Goal: Task Accomplishment & Management: Complete application form

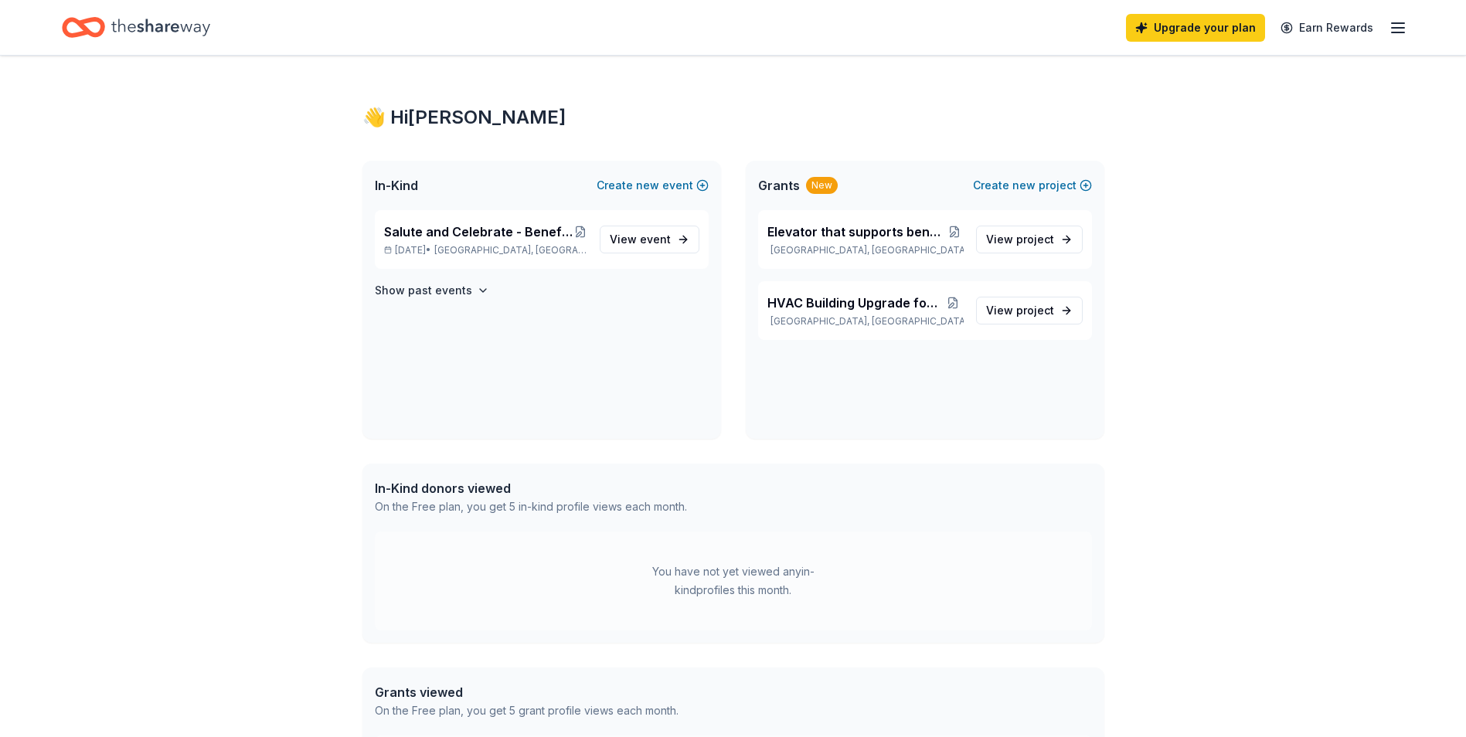
click at [239, 301] on div "👋 Hi [PERSON_NAME] In-Kind Create new event Salute and Celebrate - Benefitting …" at bounding box center [733, 476] width 1466 height 841
click at [663, 237] on span "event" at bounding box center [655, 239] width 31 height 13
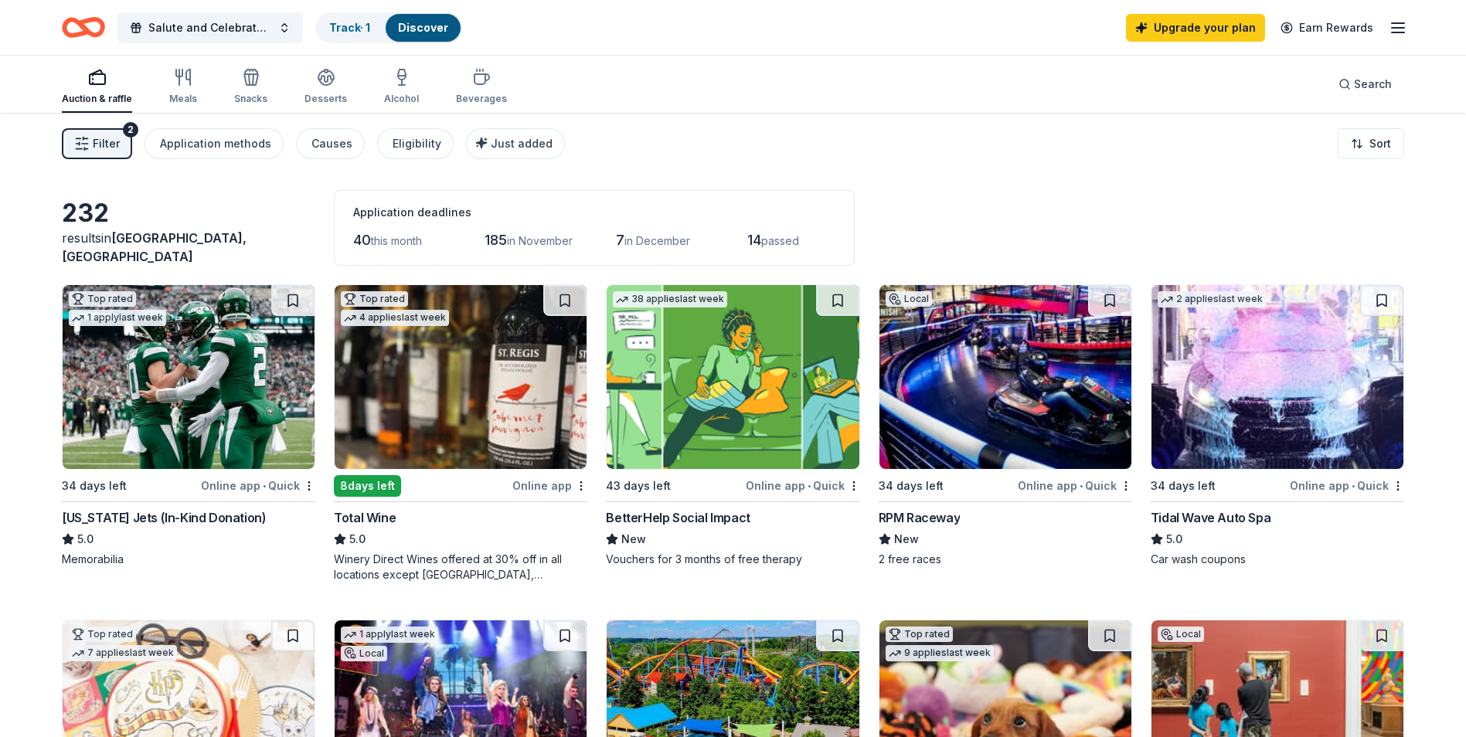
click at [378, 516] on div "Total Wine" at bounding box center [365, 517] width 62 height 19
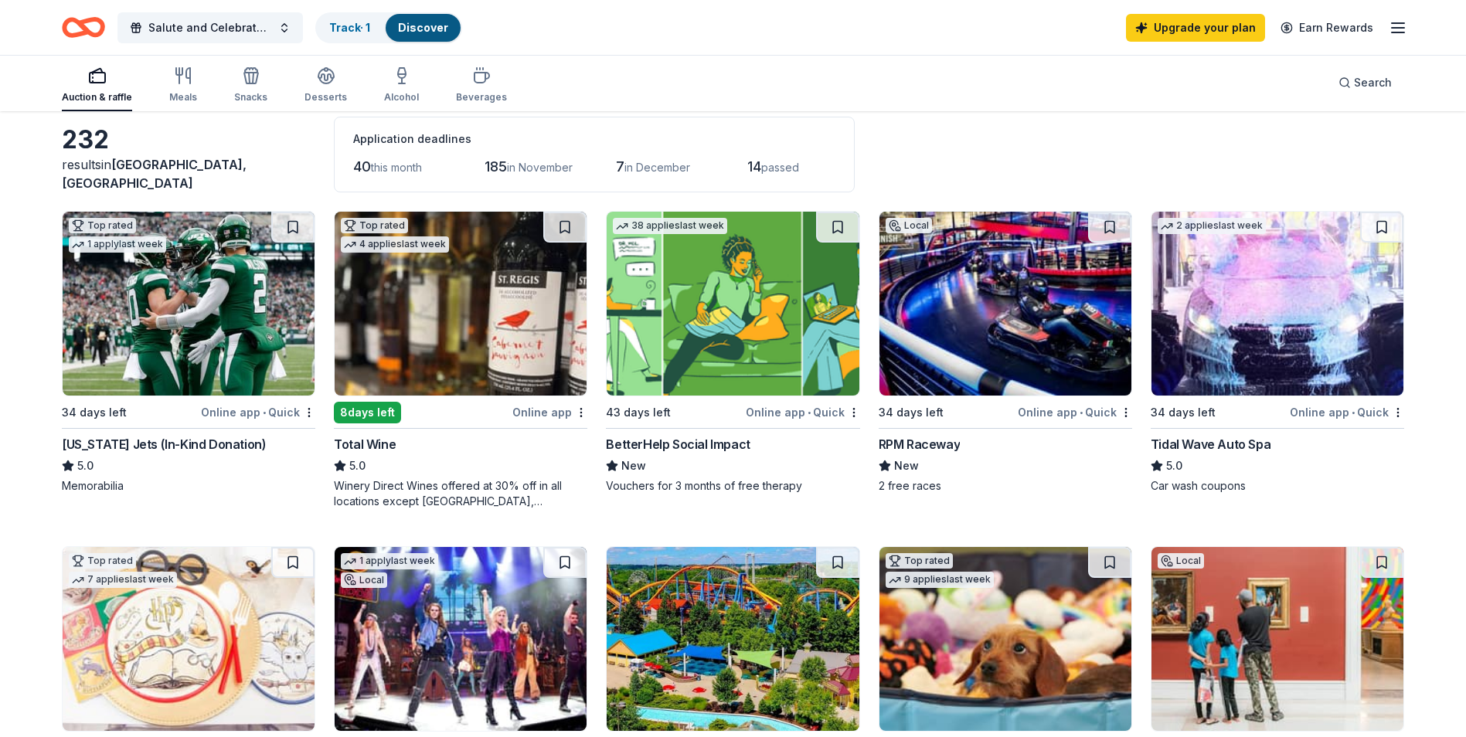
scroll to position [172, 0]
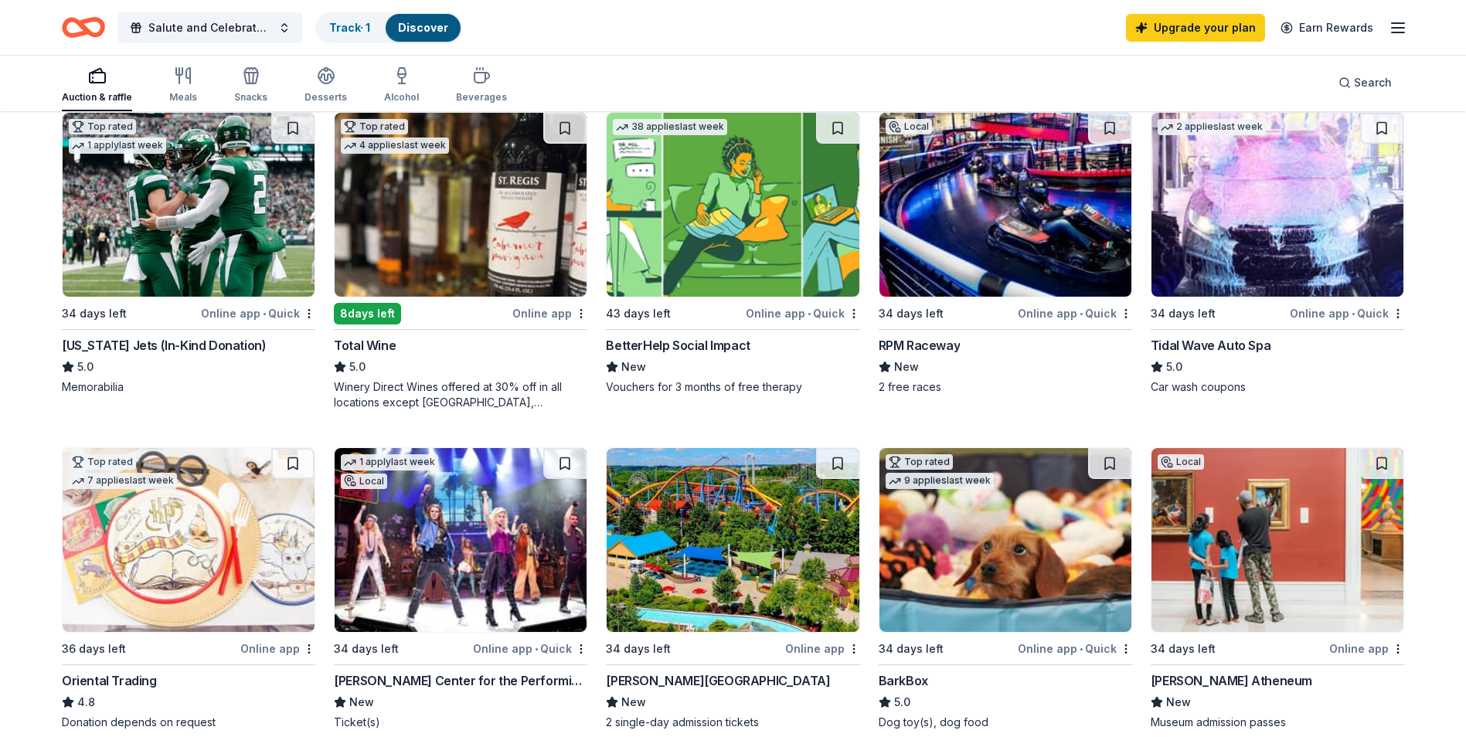
click at [1215, 340] on div "Tidal Wave Auto Spa" at bounding box center [1210, 345] width 120 height 19
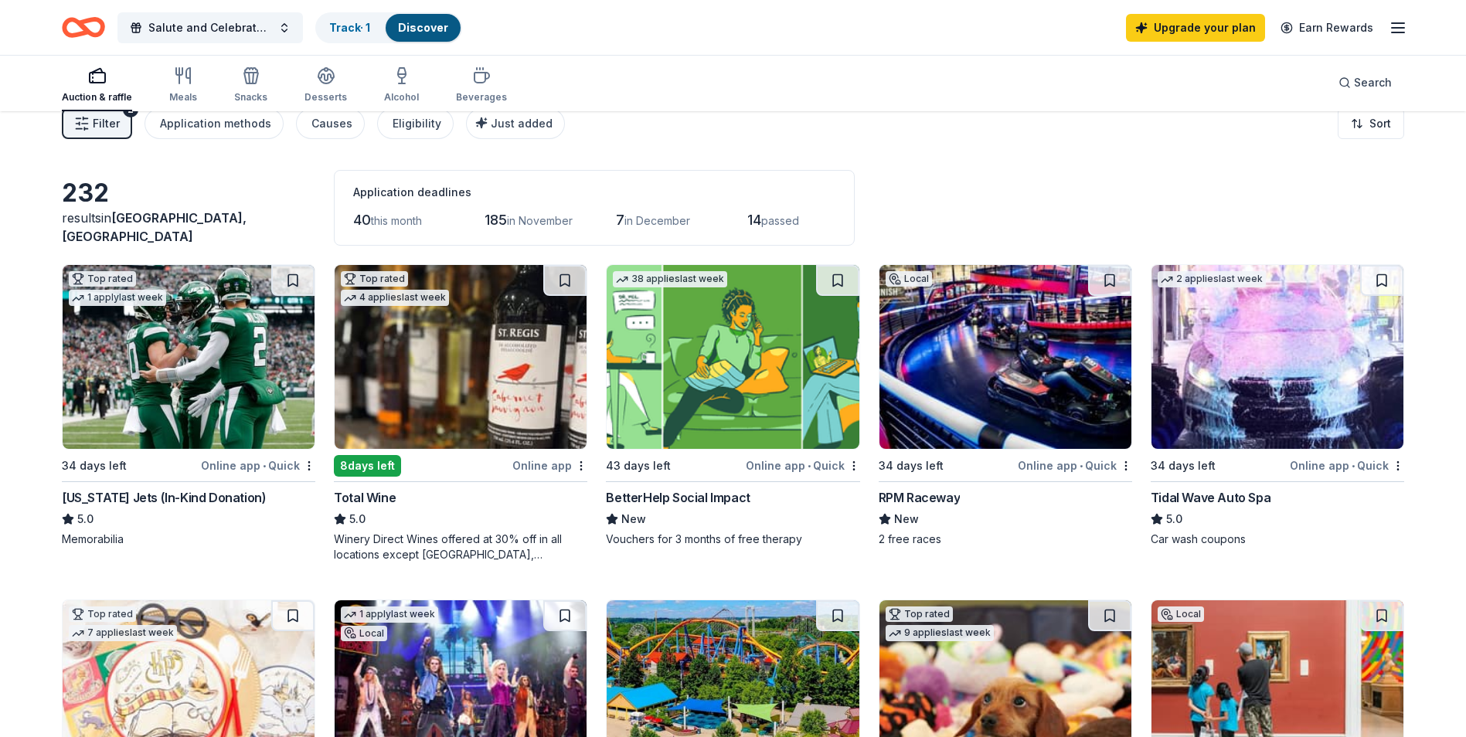
scroll to position [0, 0]
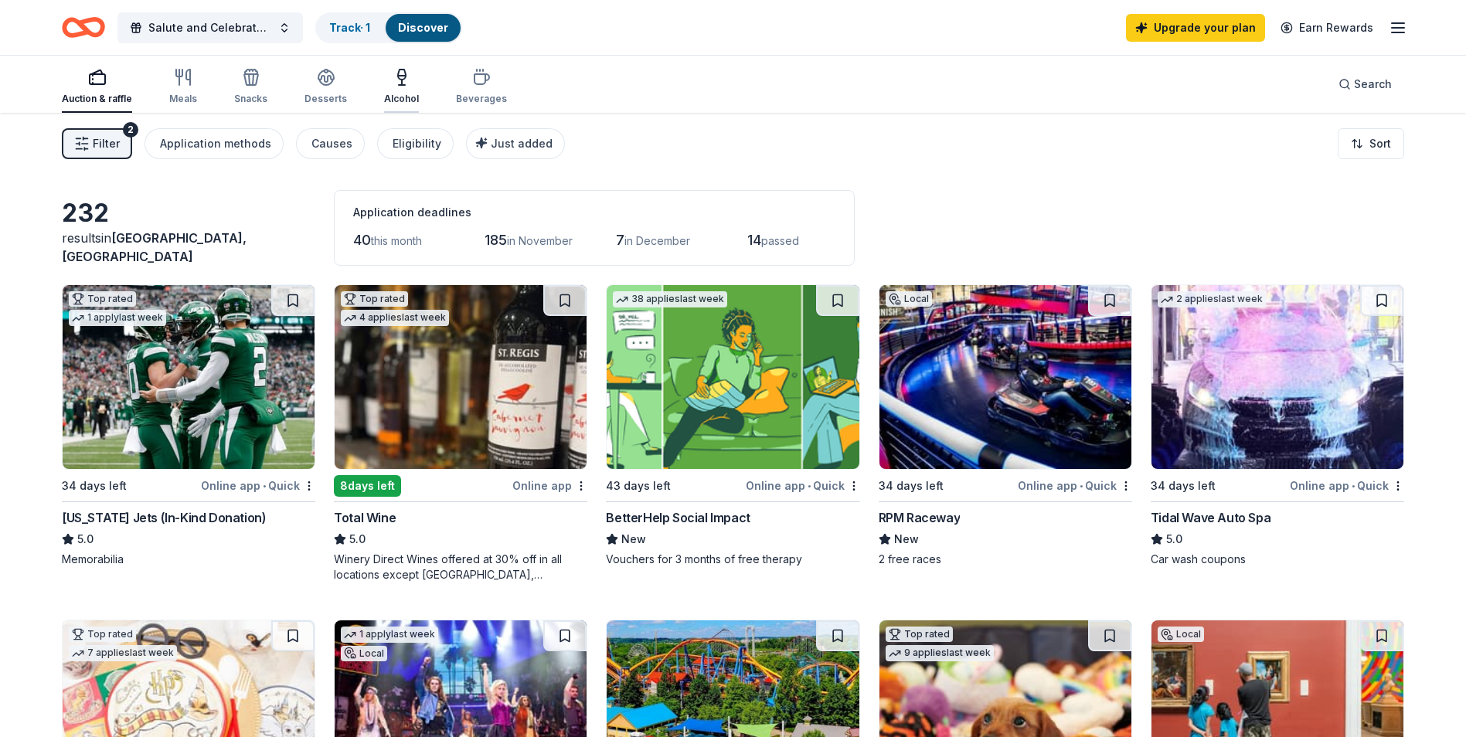
click at [392, 72] on icon "button" at bounding box center [401, 77] width 19 height 19
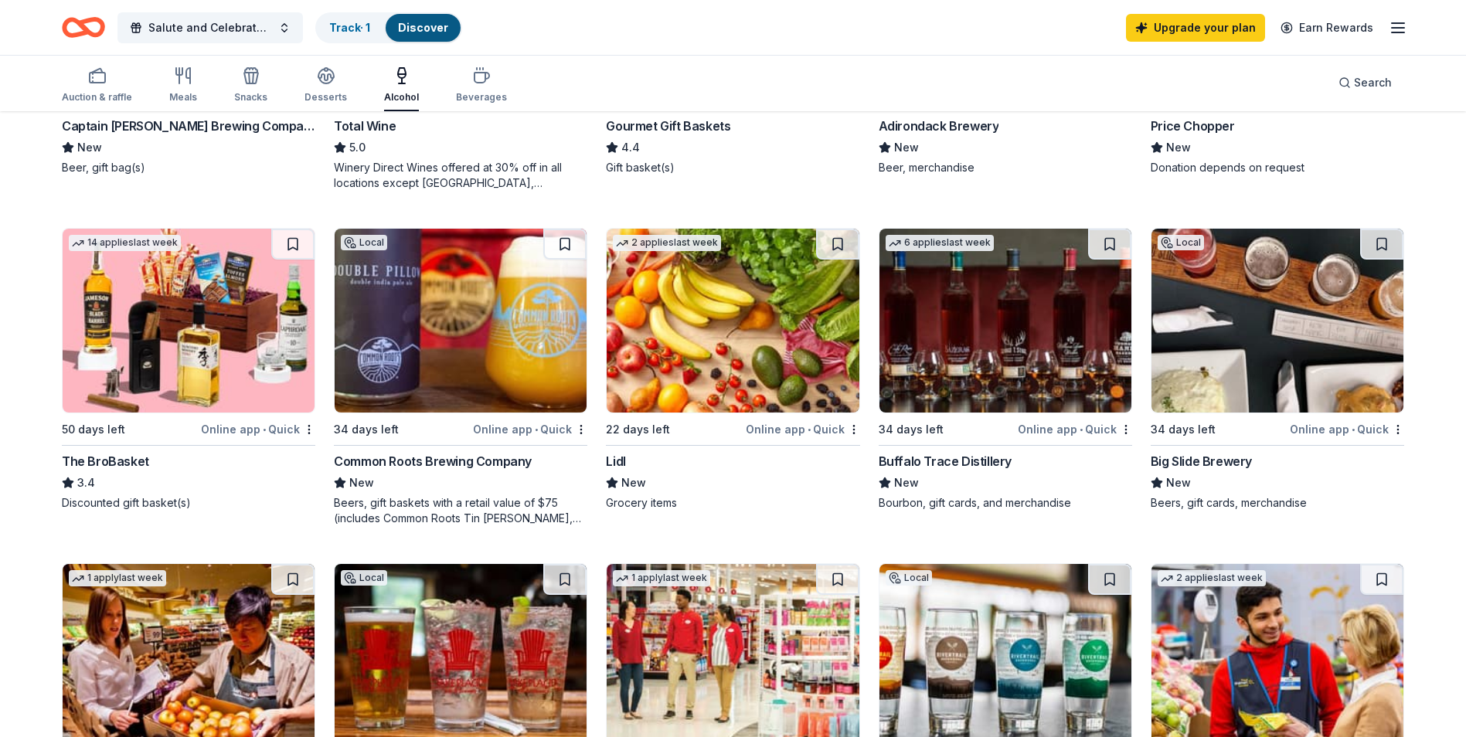
scroll to position [396, 0]
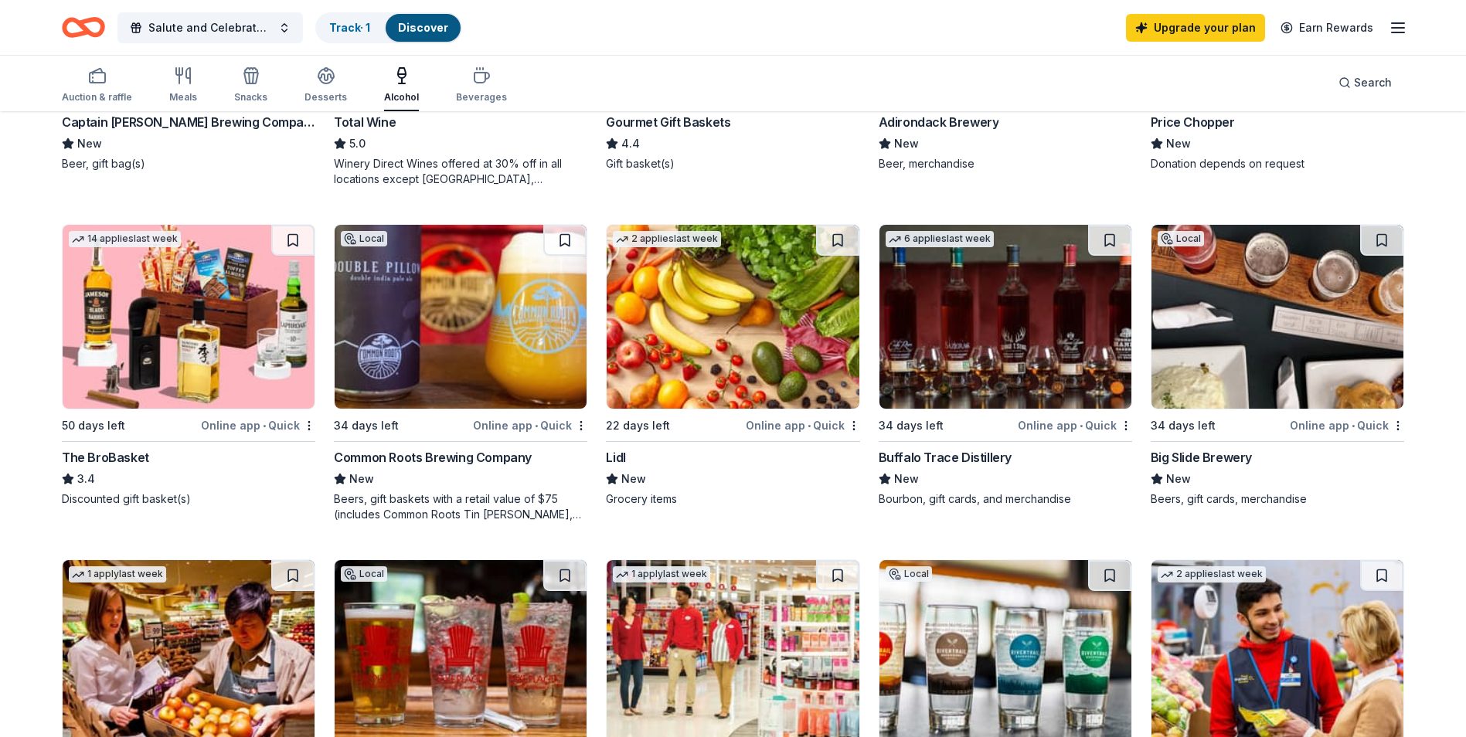
click at [127, 457] on div "The BroBasket" at bounding box center [105, 457] width 87 height 19
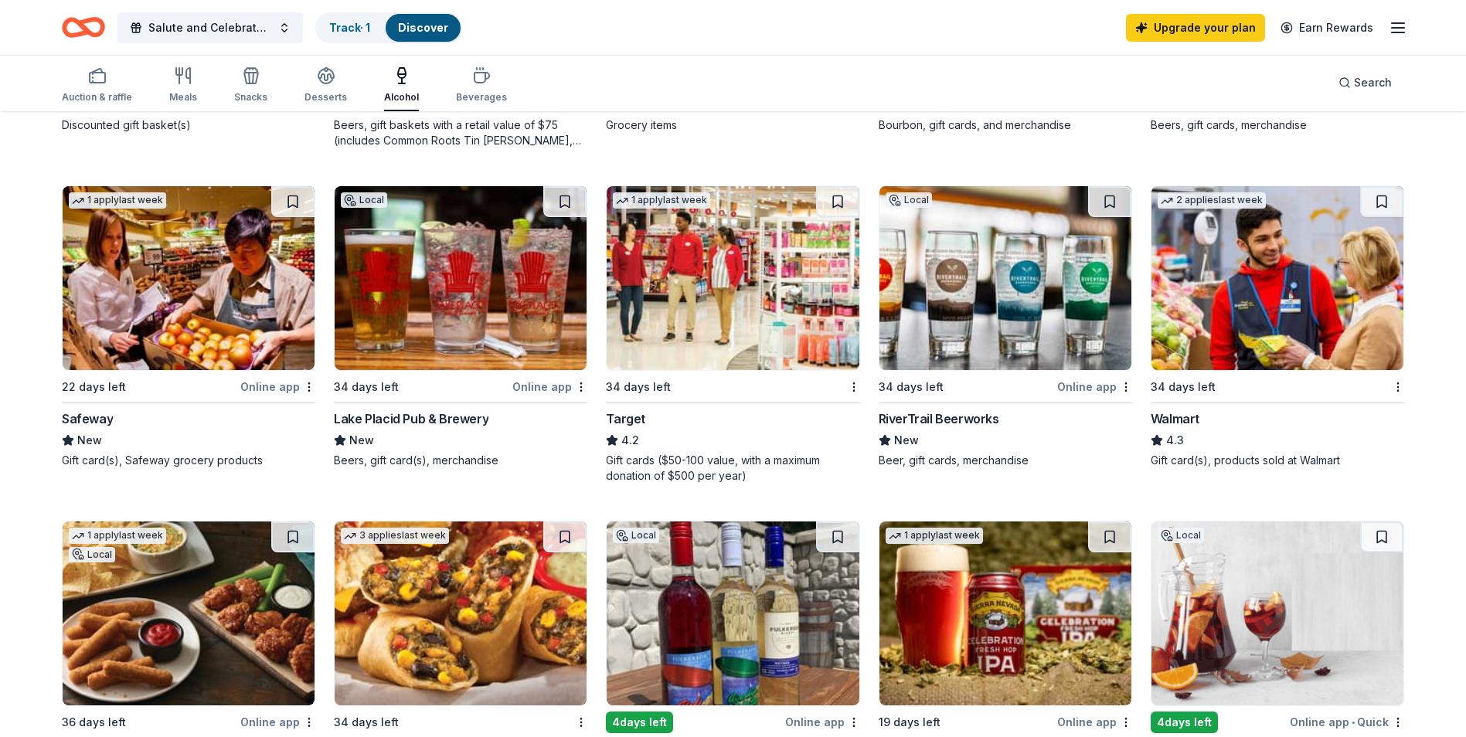
scroll to position [770, 0]
click at [1173, 413] on div "Walmart" at bounding box center [1174, 418] width 49 height 19
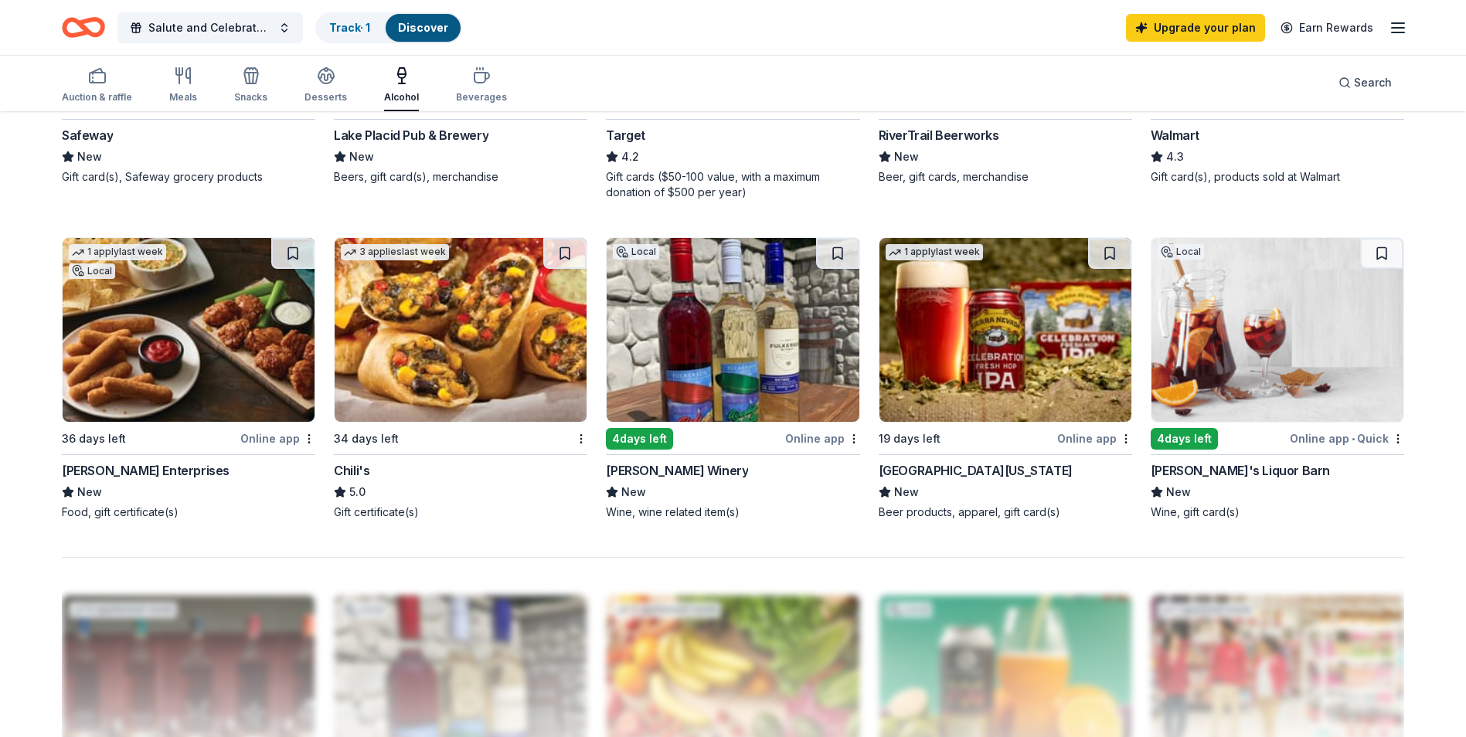
scroll to position [1056, 0]
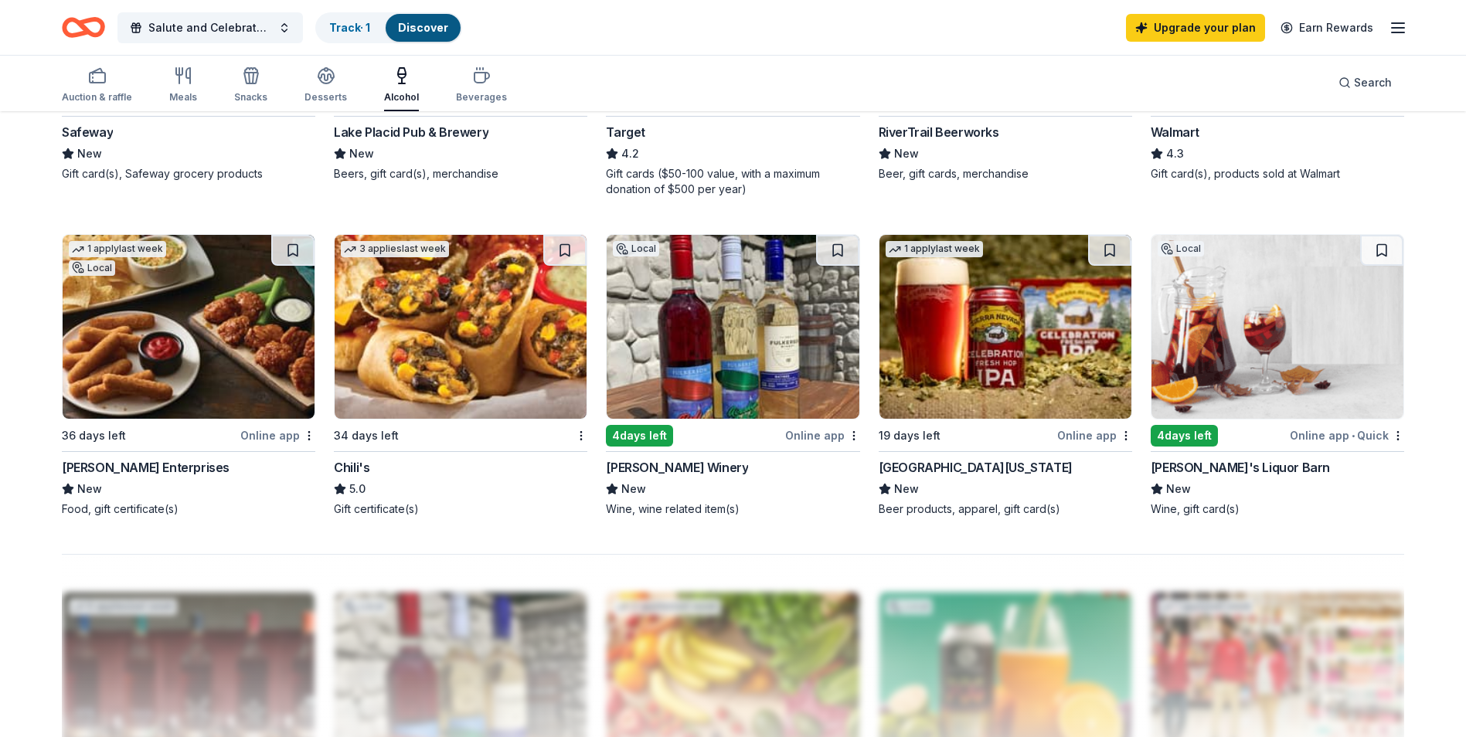
click at [351, 462] on div "Chili's" at bounding box center [352, 467] width 36 height 19
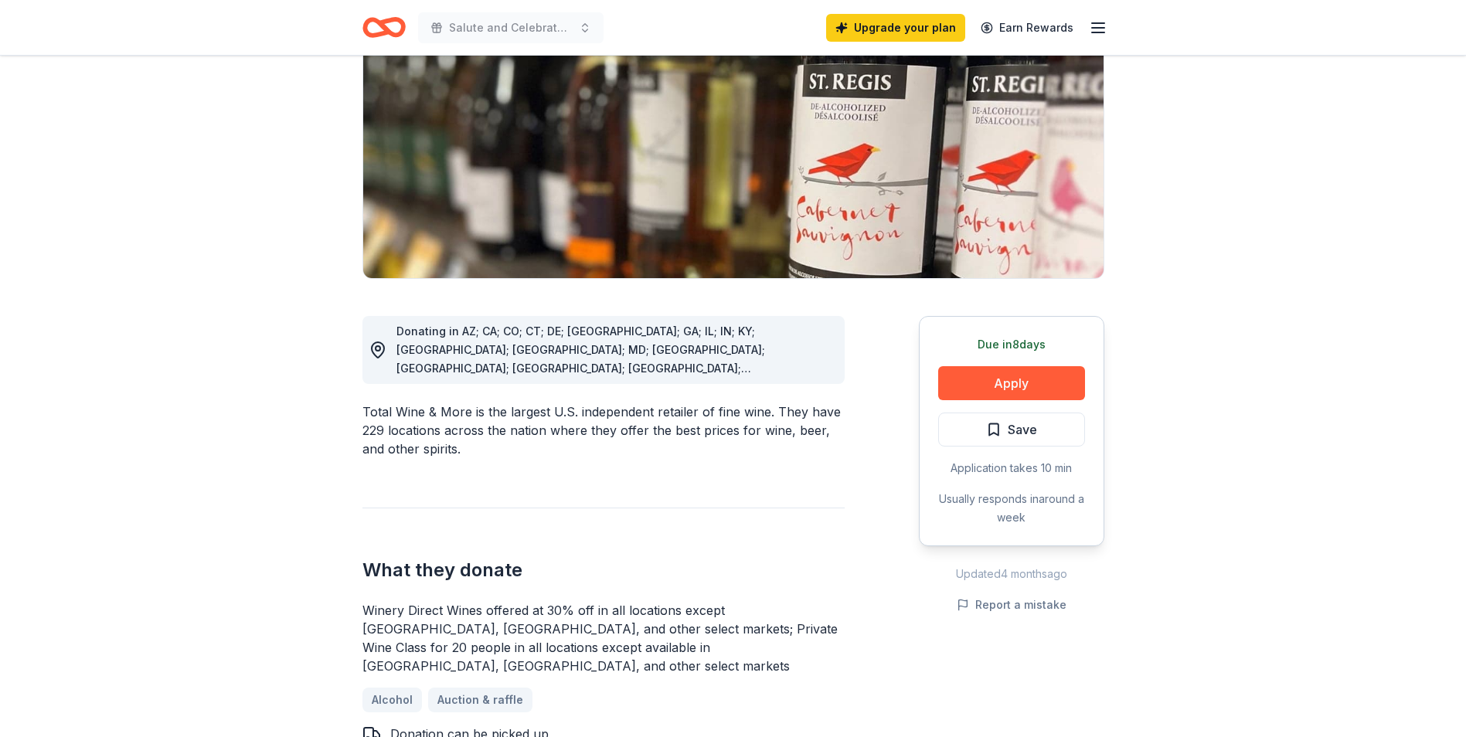
scroll to position [183, 0]
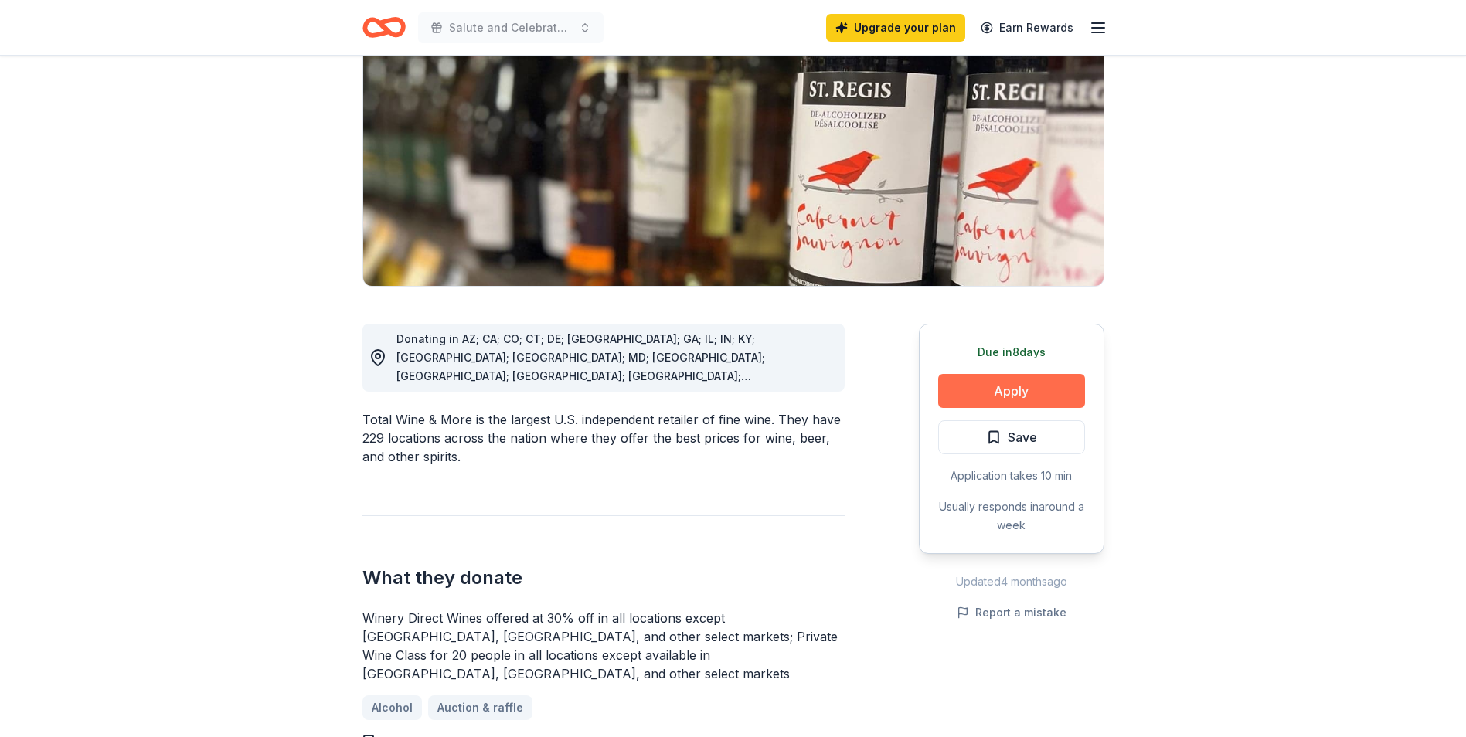
click at [994, 389] on button "Apply" at bounding box center [1011, 391] width 147 height 34
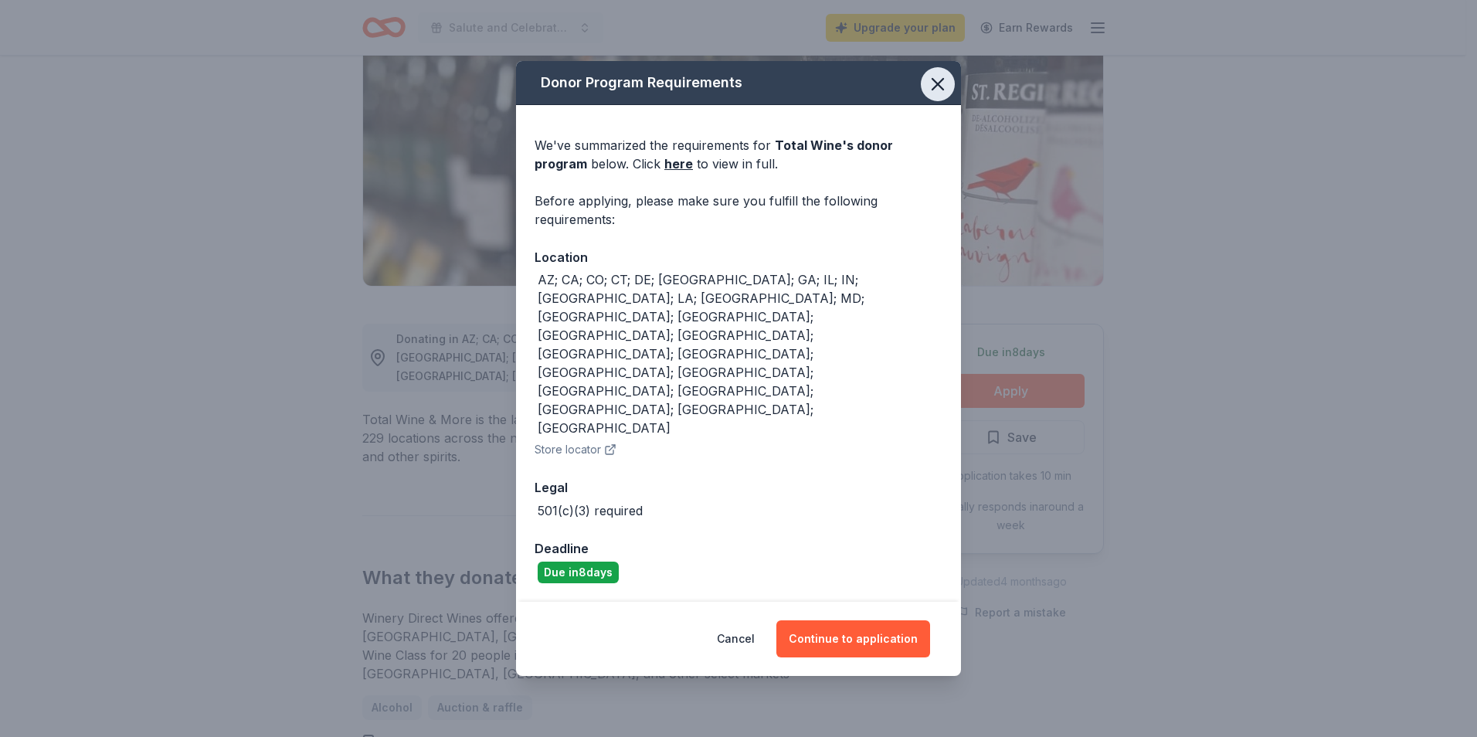
click at [938, 95] on icon "button" at bounding box center [938, 84] width 22 height 22
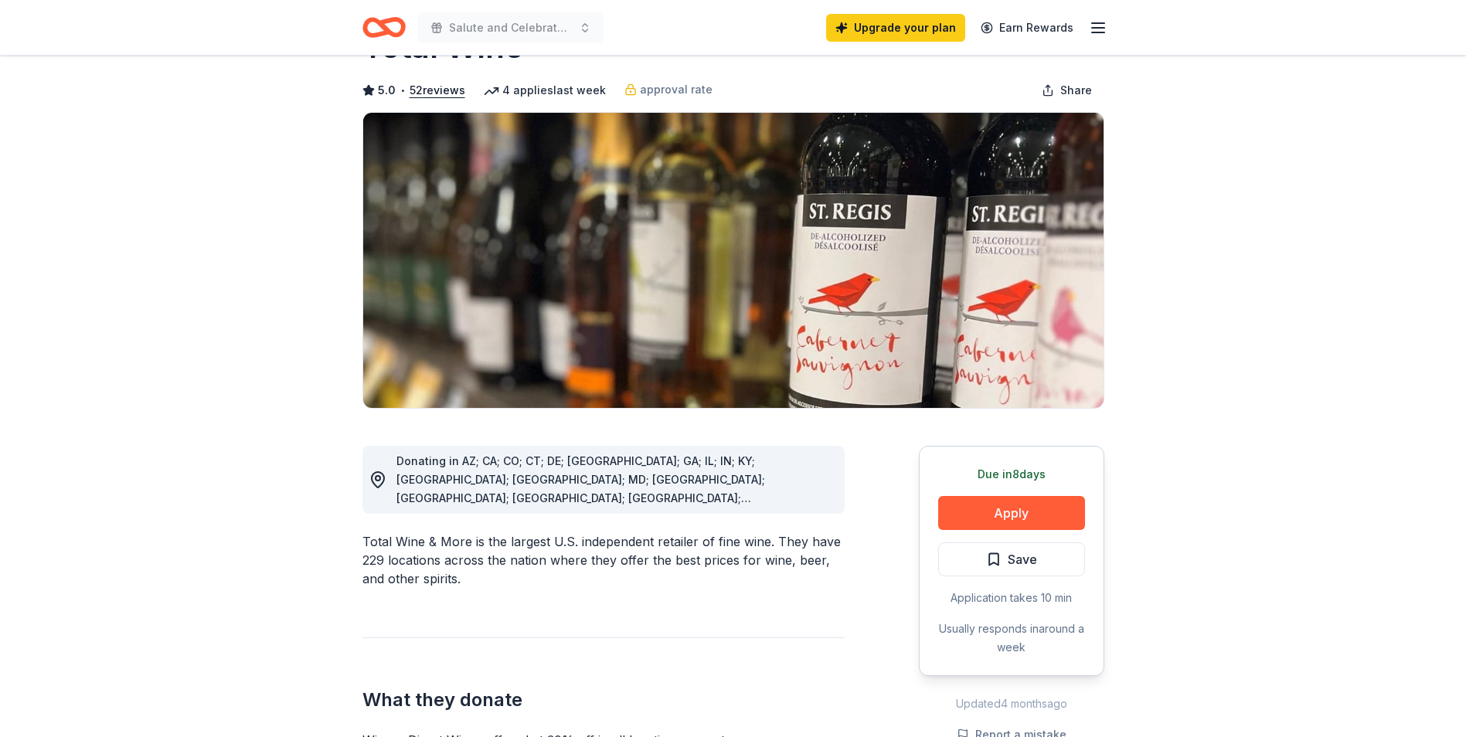
scroll to position [0, 0]
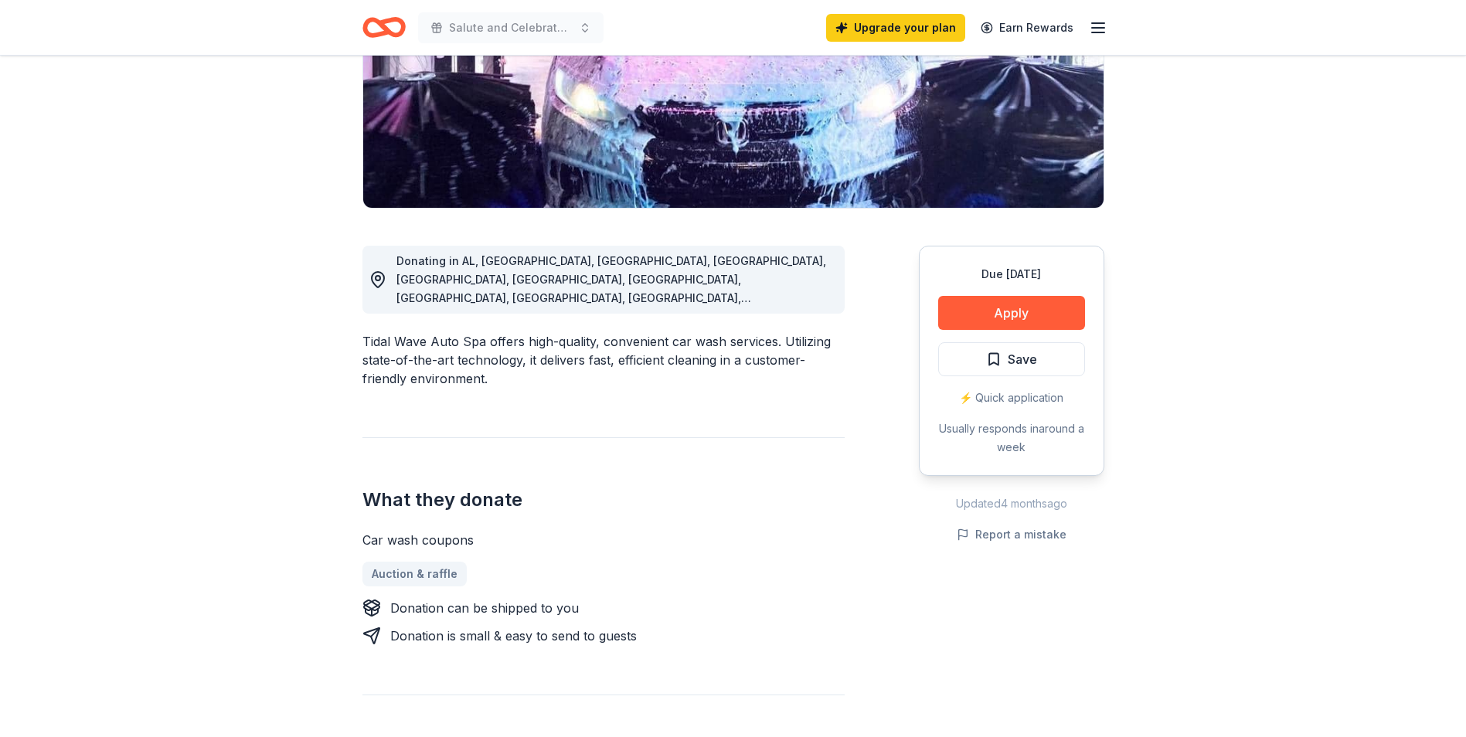
scroll to position [256, 0]
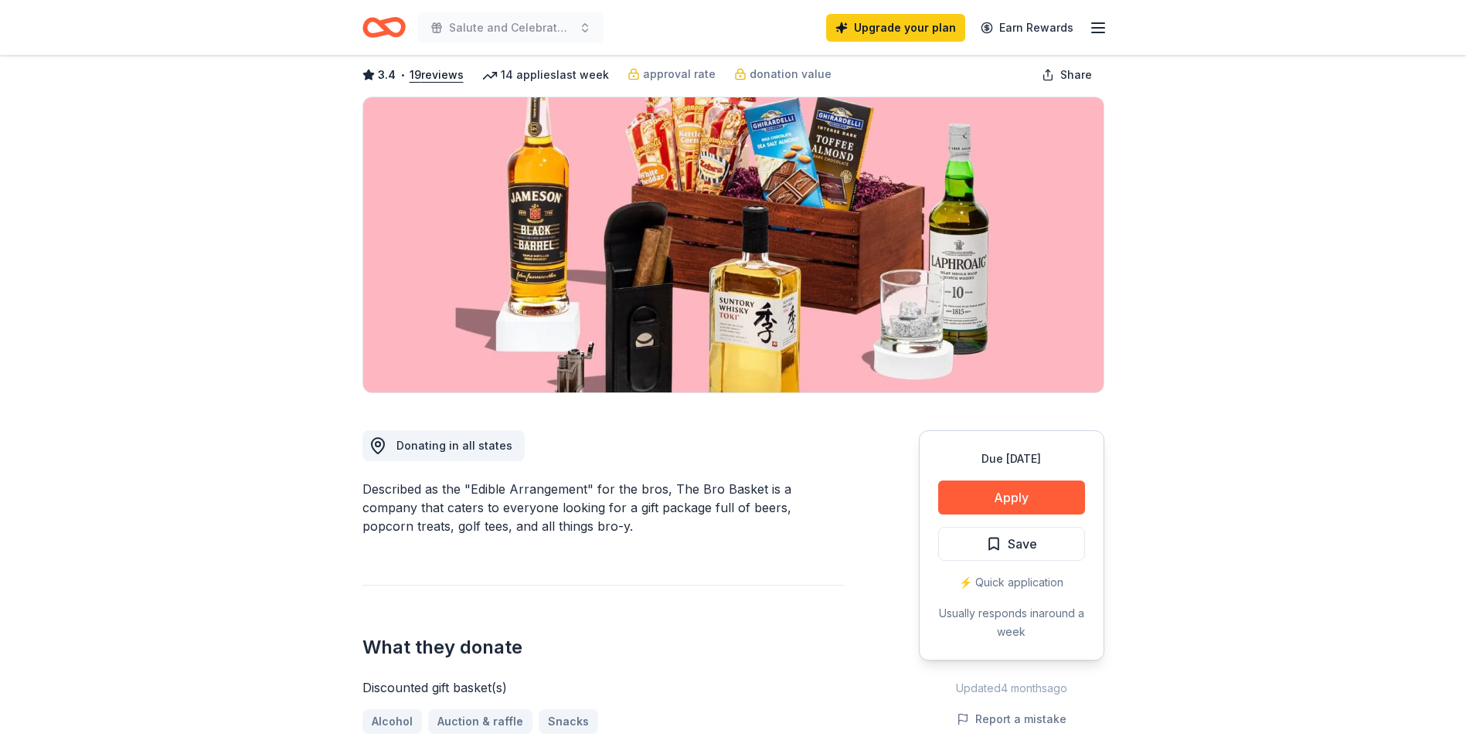
scroll to position [63, 0]
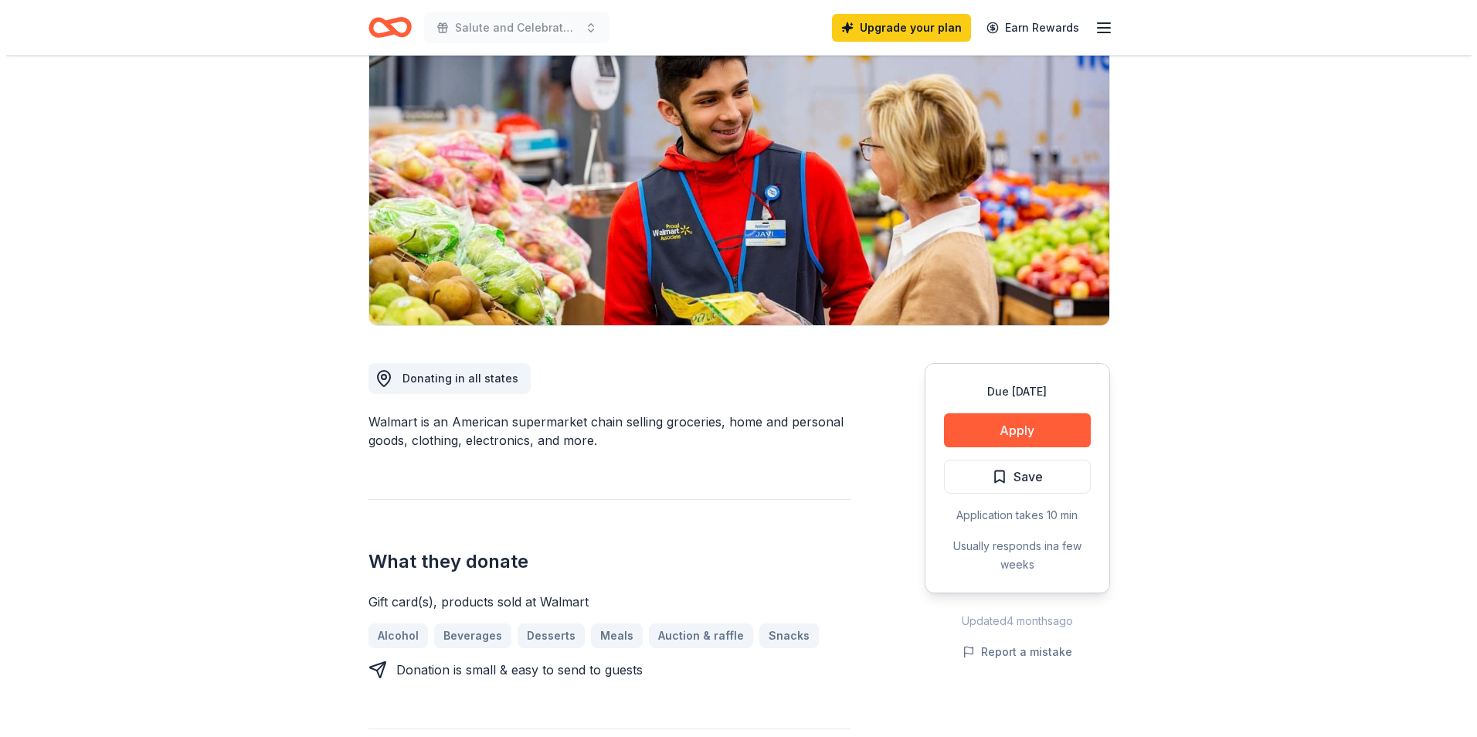
scroll to position [144, 0]
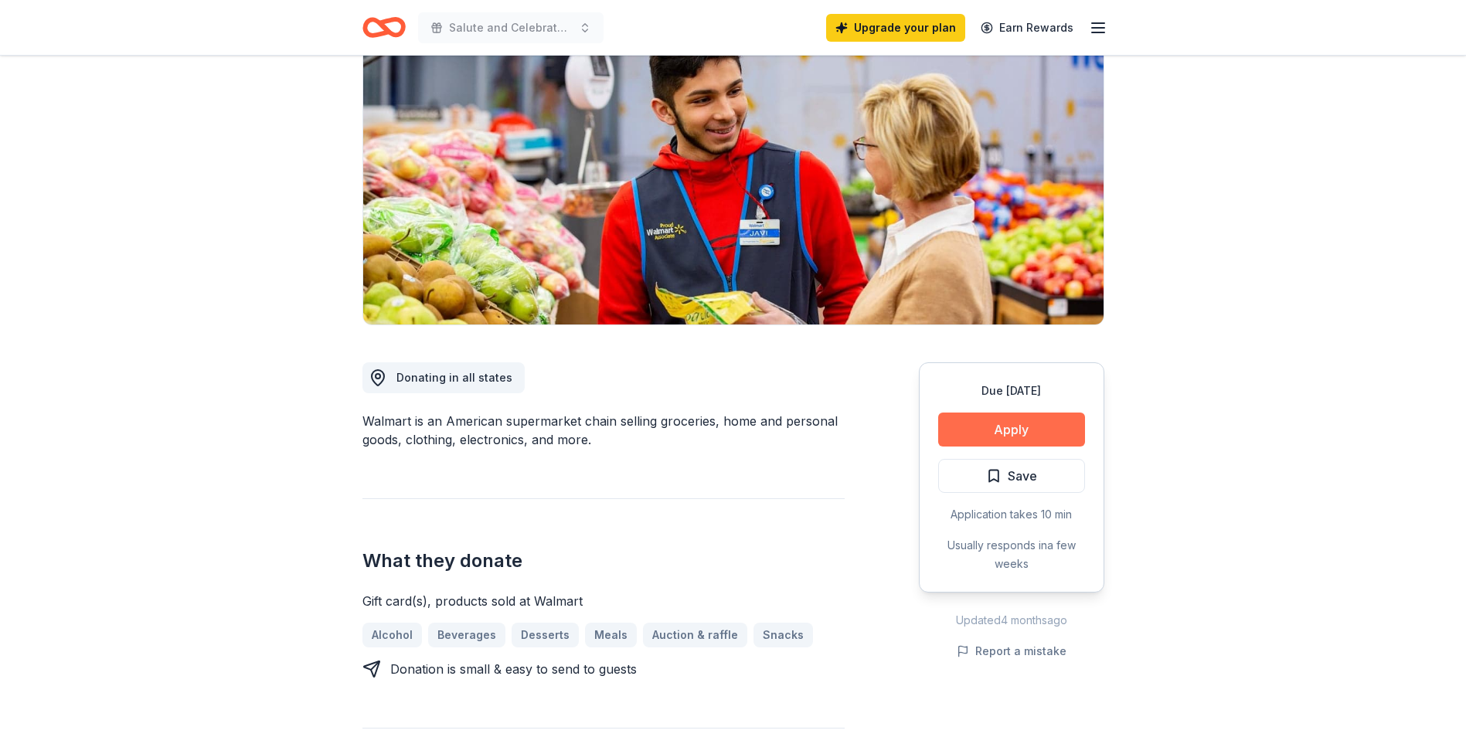
click at [973, 423] on button "Apply" at bounding box center [1011, 430] width 147 height 34
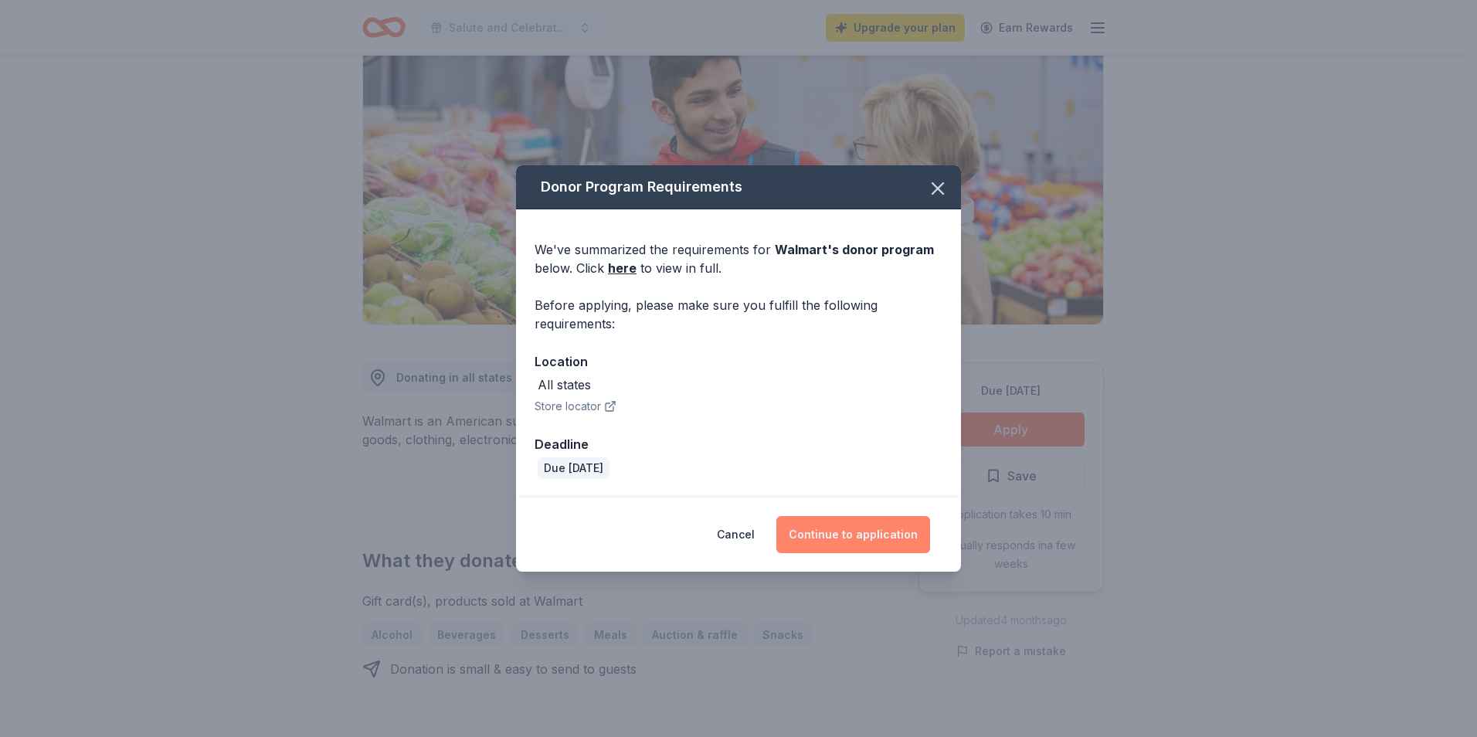
click at [840, 532] on button "Continue to application" at bounding box center [853, 534] width 154 height 37
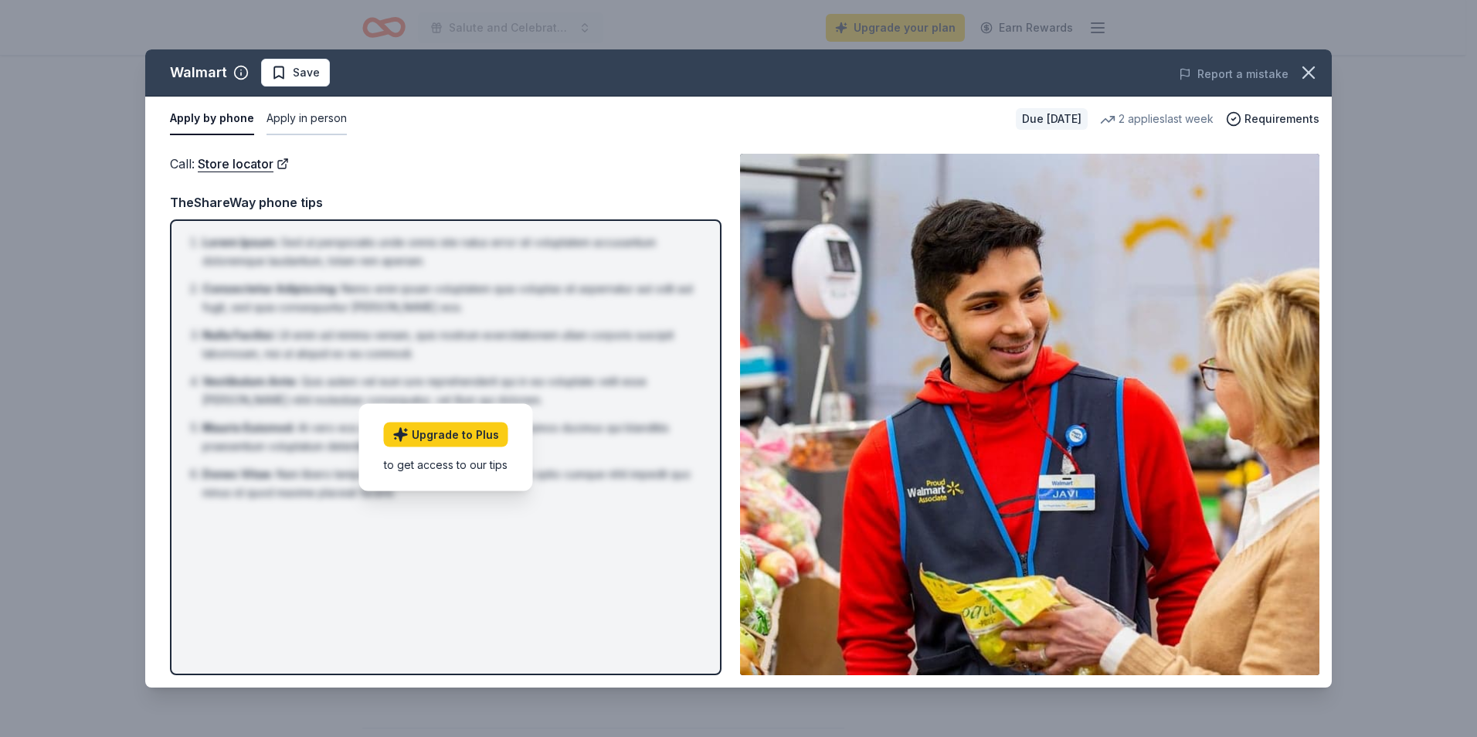
click at [316, 119] on button "Apply in person" at bounding box center [307, 119] width 80 height 32
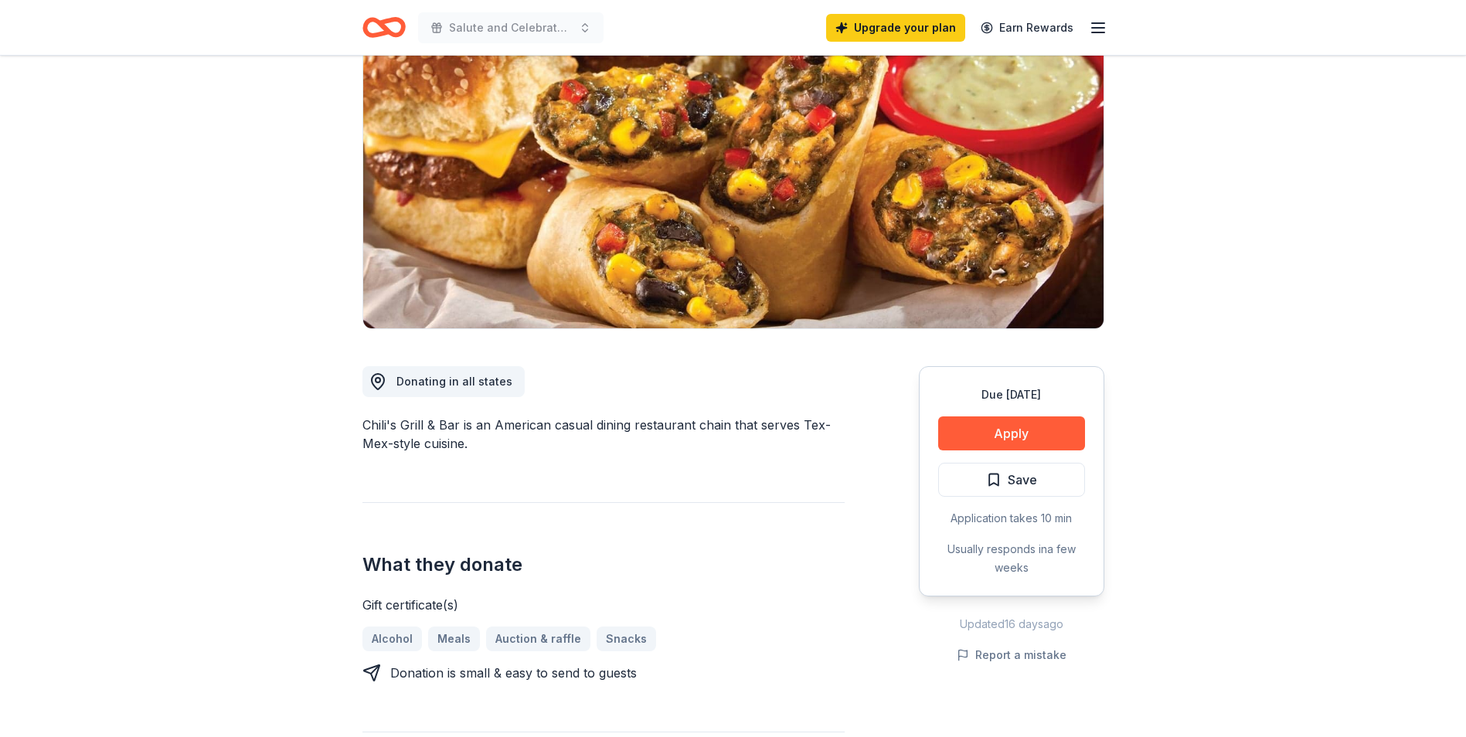
scroll to position [151, 0]
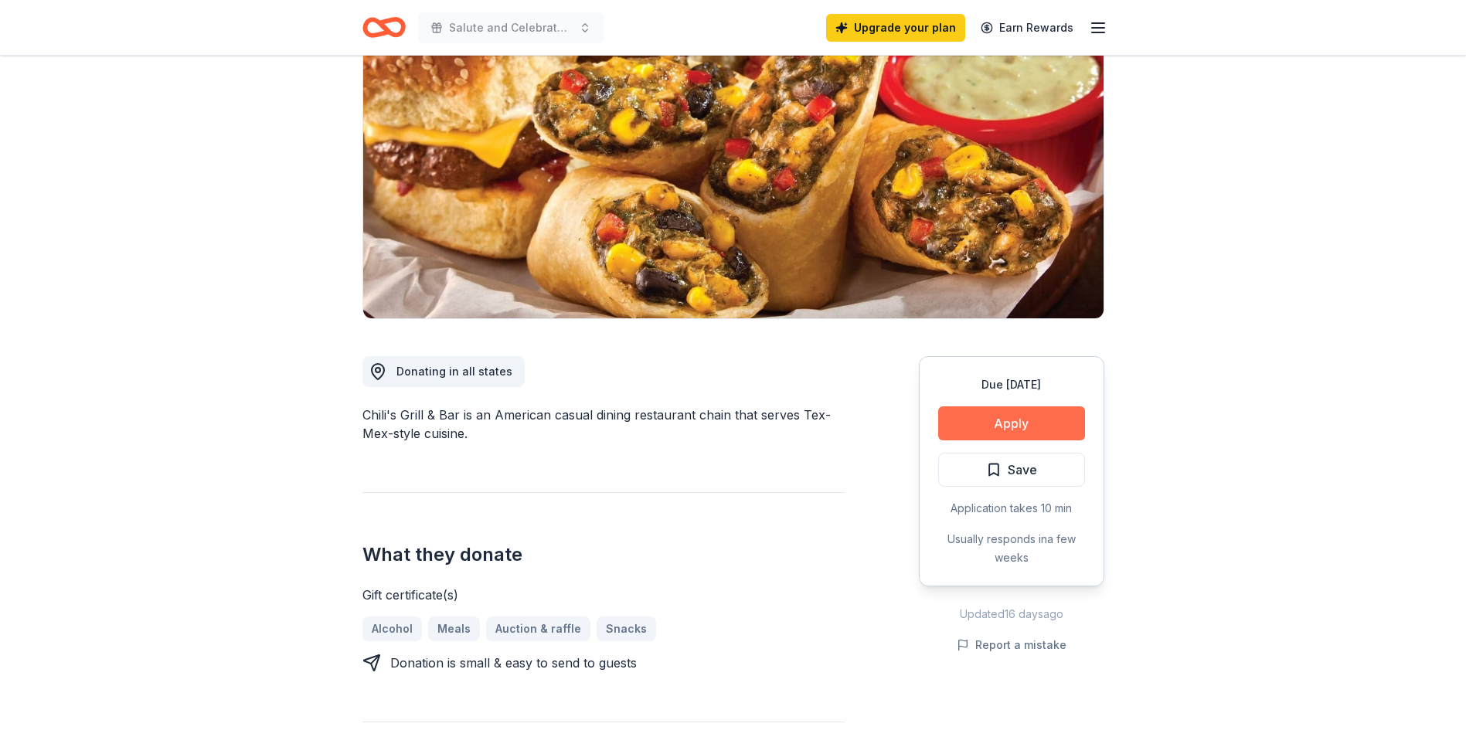
click at [1017, 413] on button "Apply" at bounding box center [1011, 423] width 147 height 34
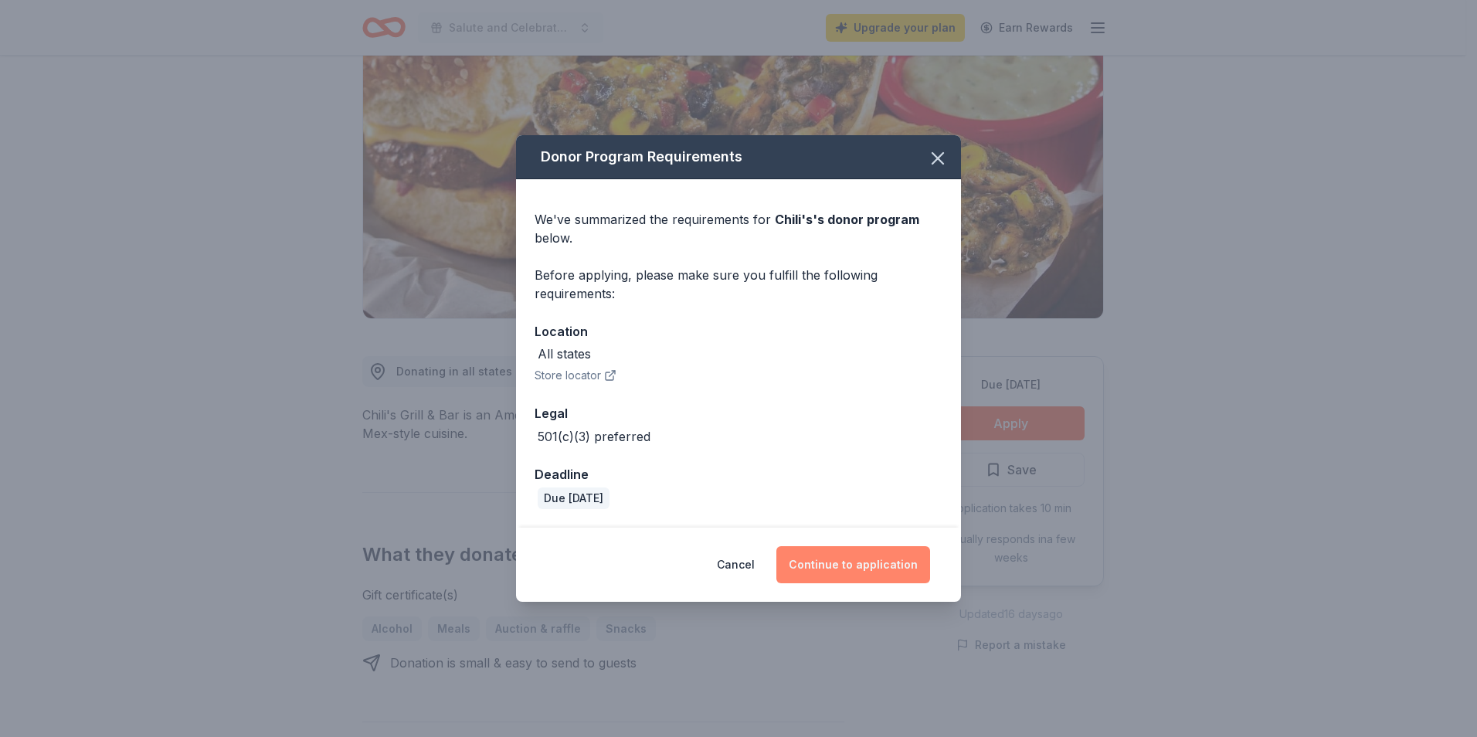
click at [838, 564] on button "Continue to application" at bounding box center [853, 564] width 154 height 37
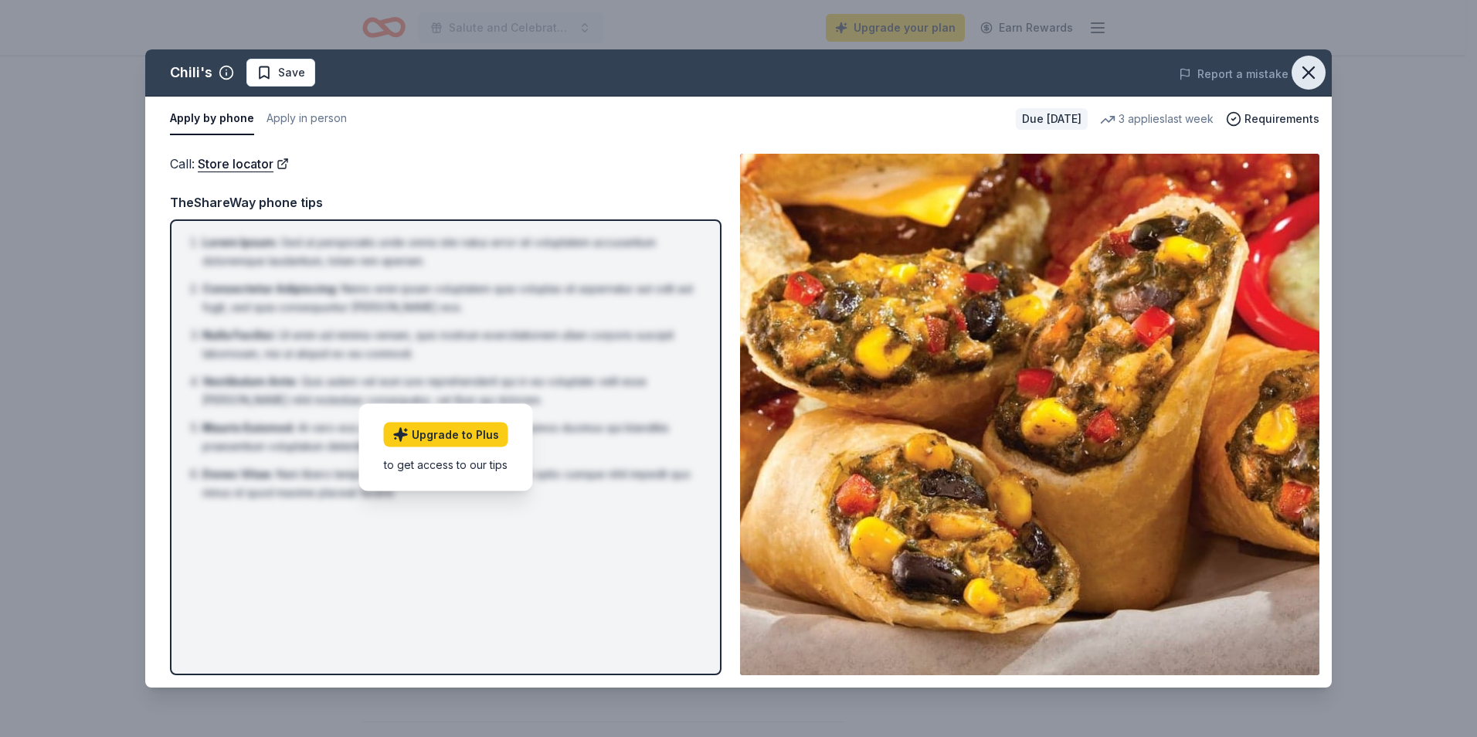
click at [1306, 63] on icon "button" at bounding box center [1309, 73] width 22 height 22
